Goal: Information Seeking & Learning: Learn about a topic

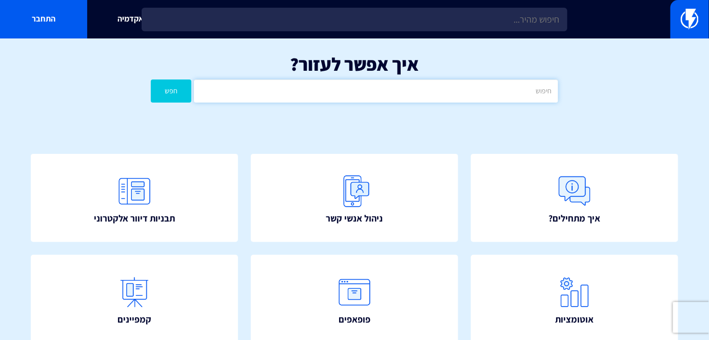
click at [544, 89] on input "text" at bounding box center [376, 90] width 364 height 23
type input "ת"
type input "הזמנות"
click at [151, 79] on button "חפש" at bounding box center [171, 90] width 41 height 23
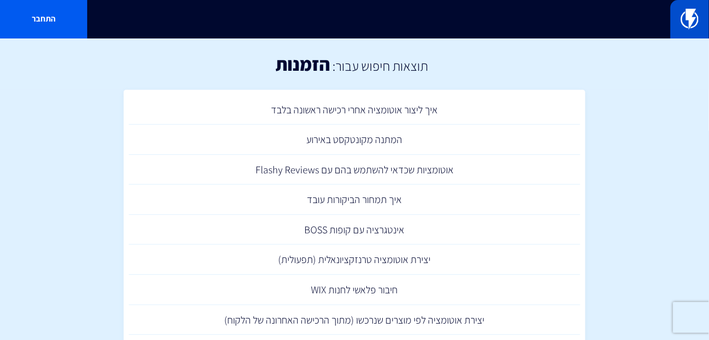
click at [698, 25] on img at bounding box center [690, 19] width 18 height 21
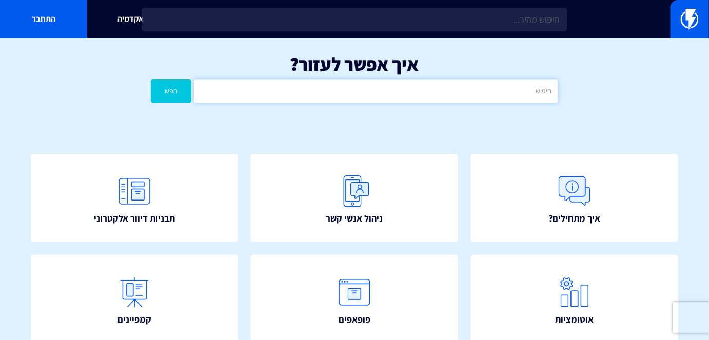
click at [428, 91] on input "text" at bounding box center [376, 90] width 364 height 23
type input "ייבוא רכישות"
click at [173, 92] on button "חפש" at bounding box center [171, 90] width 41 height 23
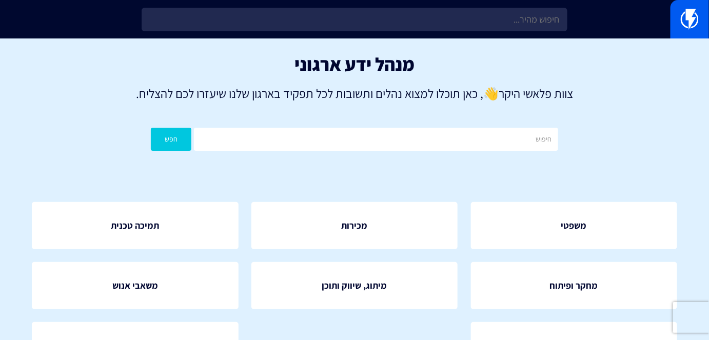
click at [522, 156] on div "מנהל ידע ארגוני צוות פלאשי היקר 👋 , כאן תוכלו למצוא נהלים ותשובות לכל תפקיד באר…" at bounding box center [354, 104] width 709 height 133
click at [516, 147] on input "text" at bounding box center [376, 139] width 364 height 23
type input "ייבוא רכישות"
click at [161, 139] on button "חפש" at bounding box center [171, 139] width 41 height 23
